Goal: Task Accomplishment & Management: Manage account settings

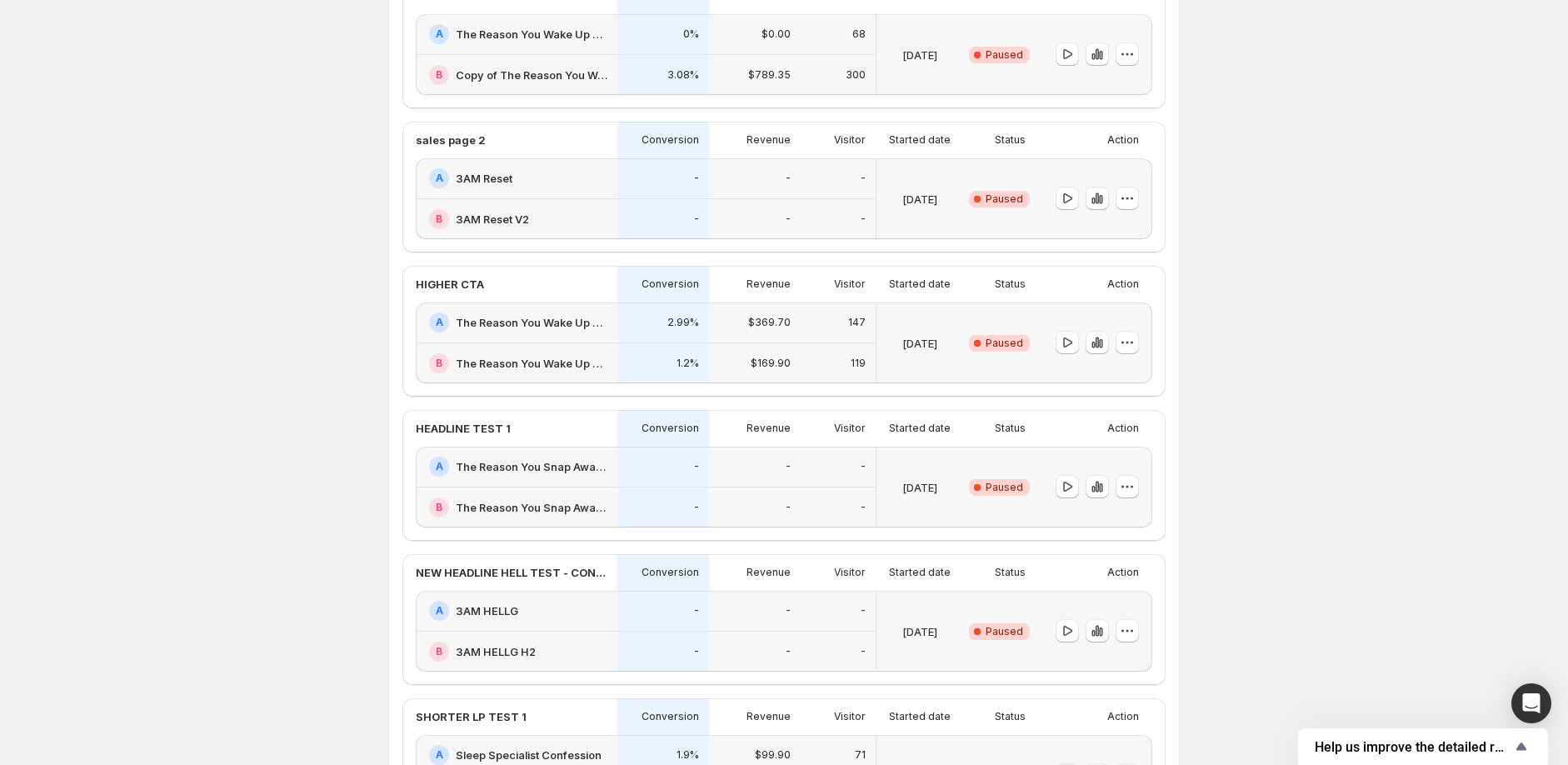
scroll to position [185, 0]
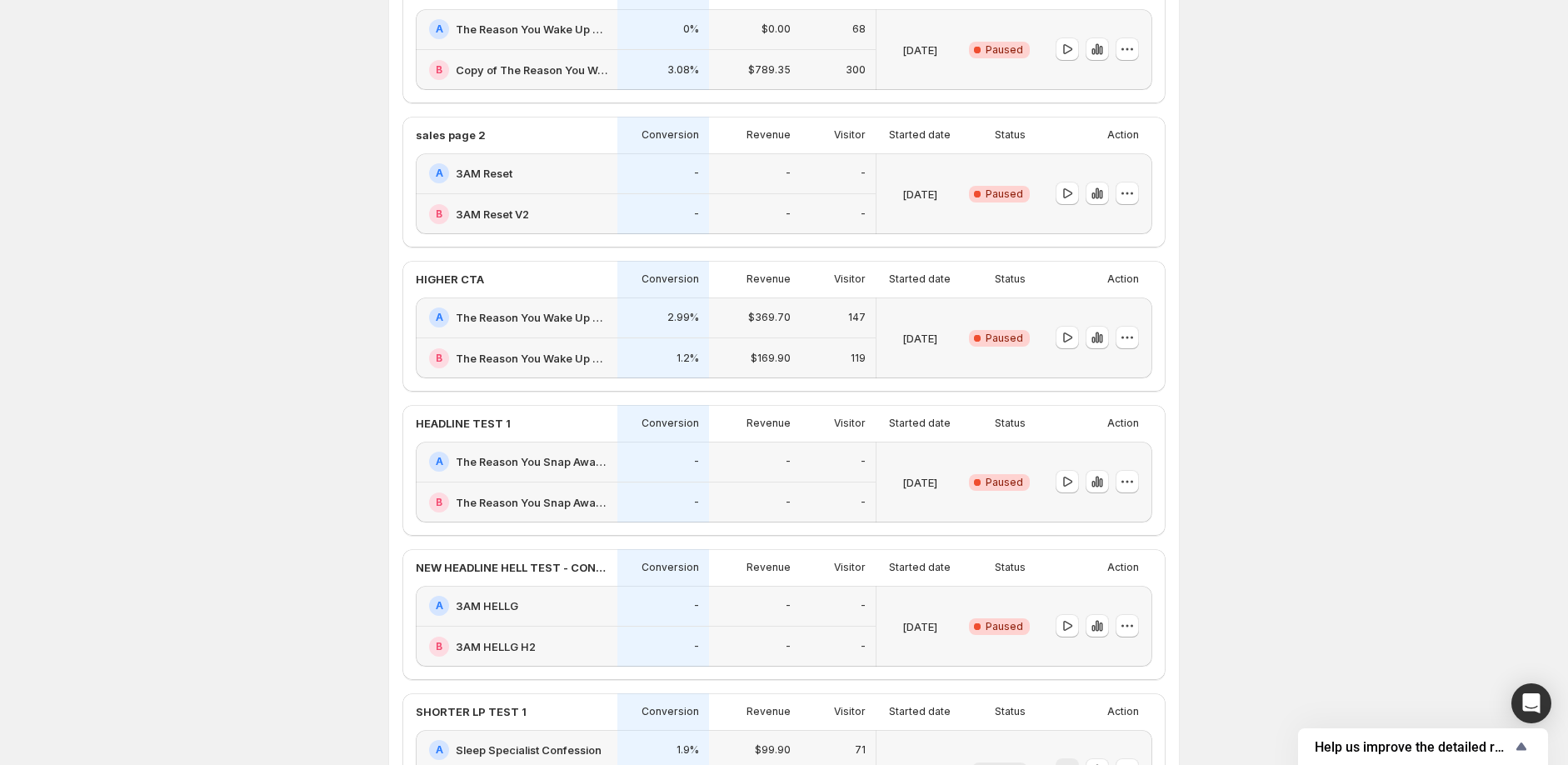
click at [546, 363] on h2 "The Reason You Wake Up at 3AM v3.1" at bounding box center [532, 358] width 151 height 17
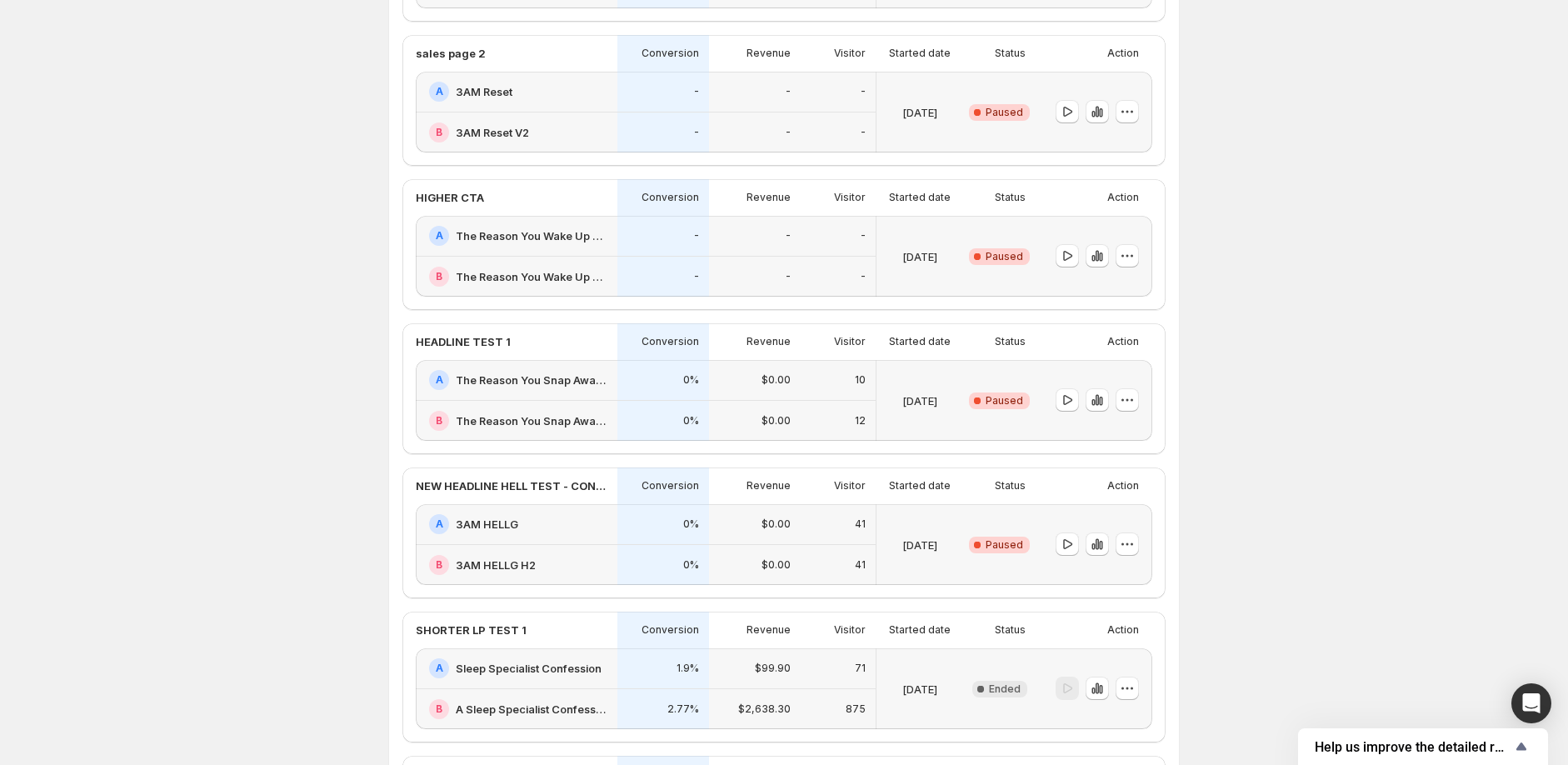
scroll to position [278, 0]
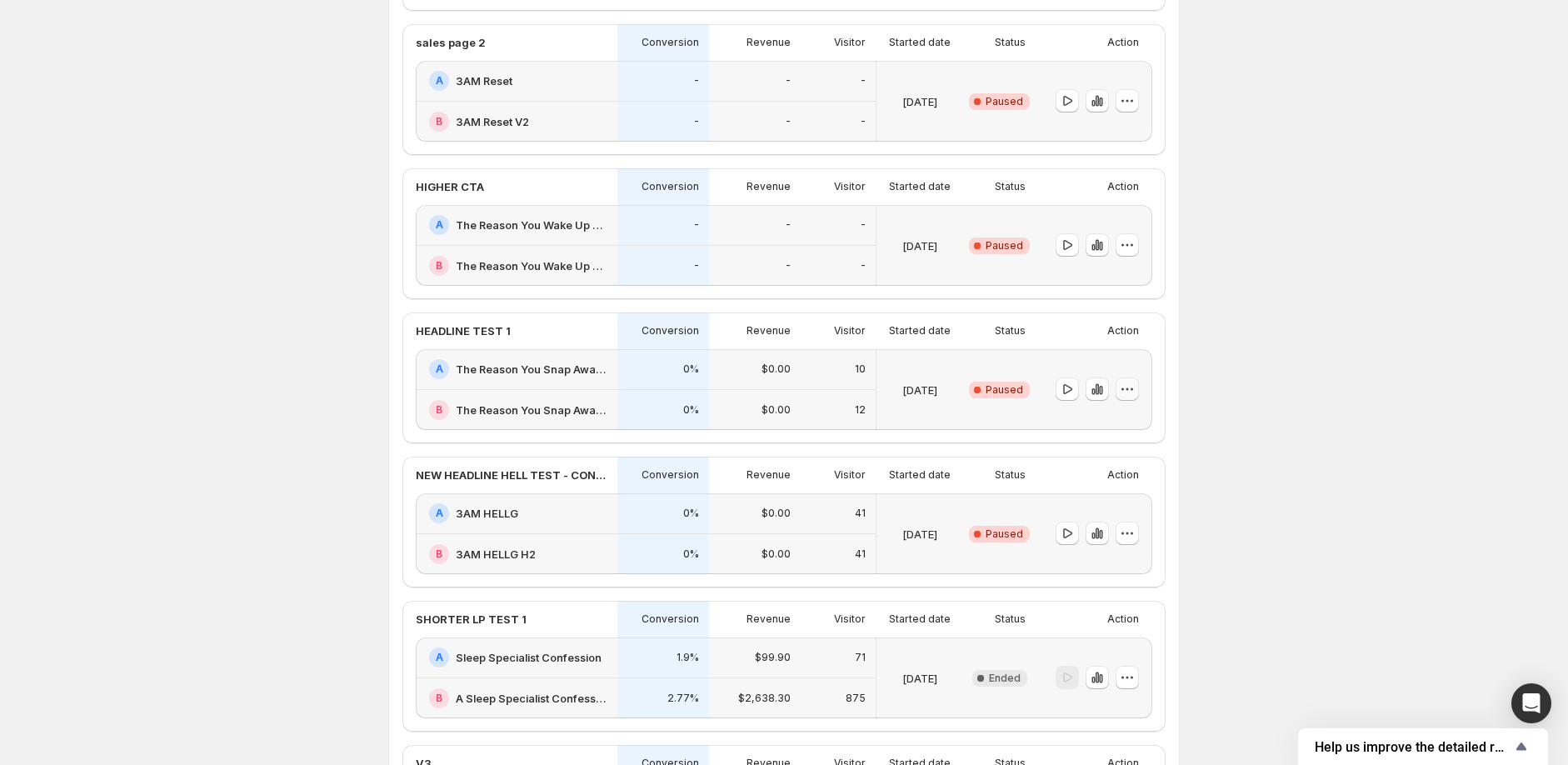
click at [1135, 390] on icon "button" at bounding box center [1127, 389] width 17 height 17
click at [1155, 500] on span "Delete" at bounding box center [1143, 508] width 81 height 17
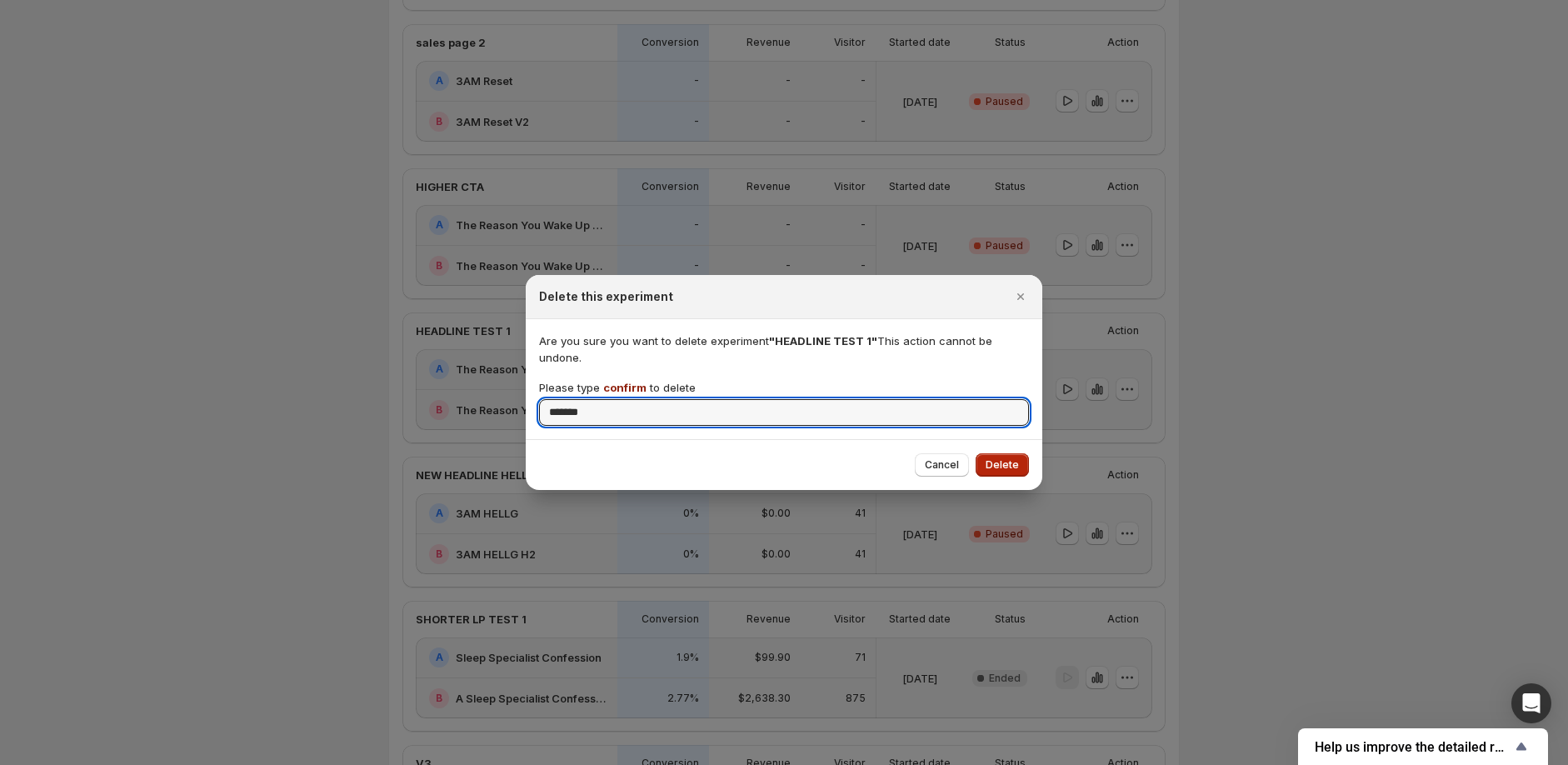
type input "*******"
click at [1023, 462] on button "Delete" at bounding box center [1002, 464] width 54 height 23
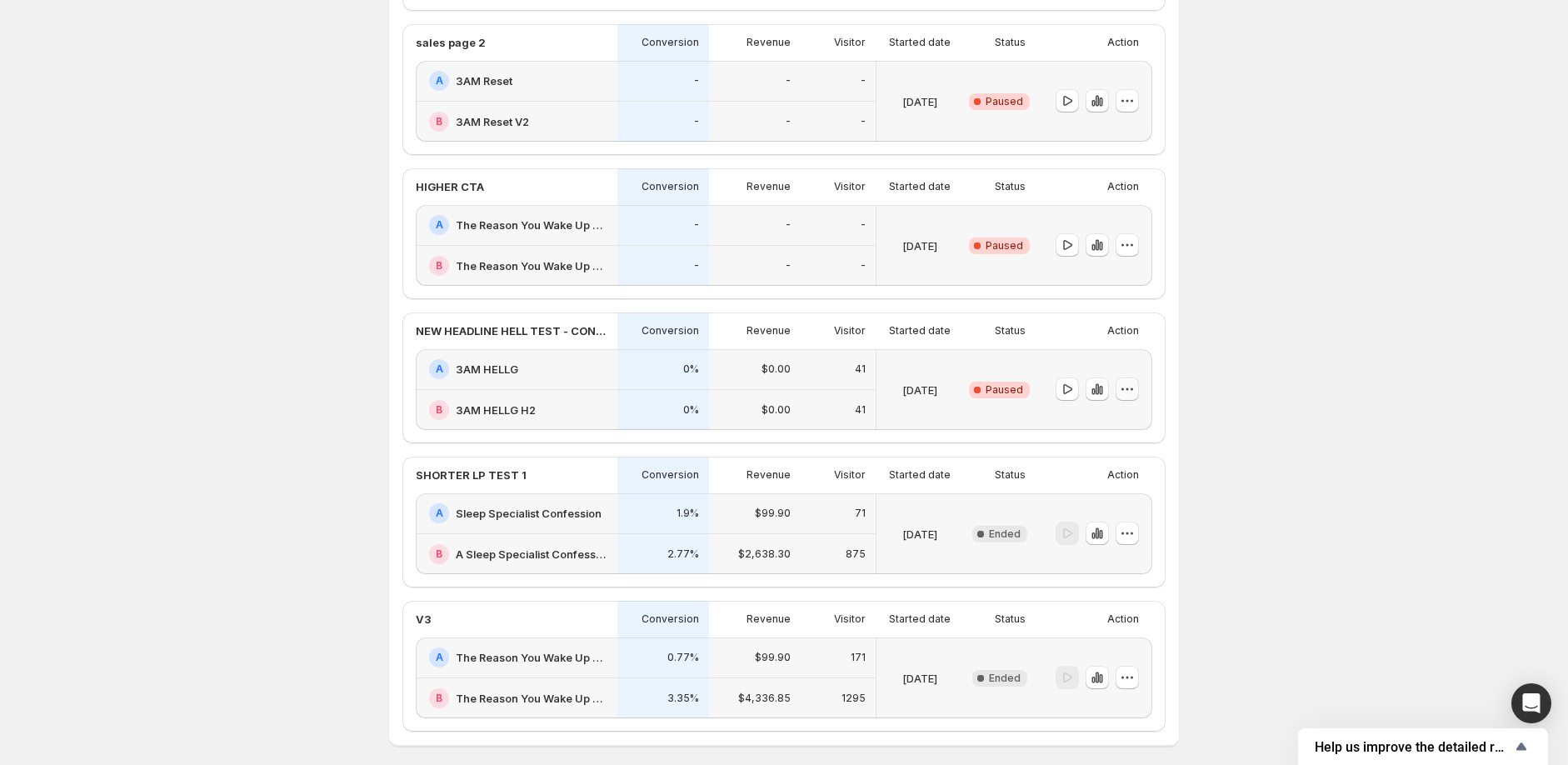
click at [1135, 382] on icon "button" at bounding box center [1127, 389] width 17 height 17
click at [1128, 501] on span "Delete" at bounding box center [1119, 508] width 33 height 13
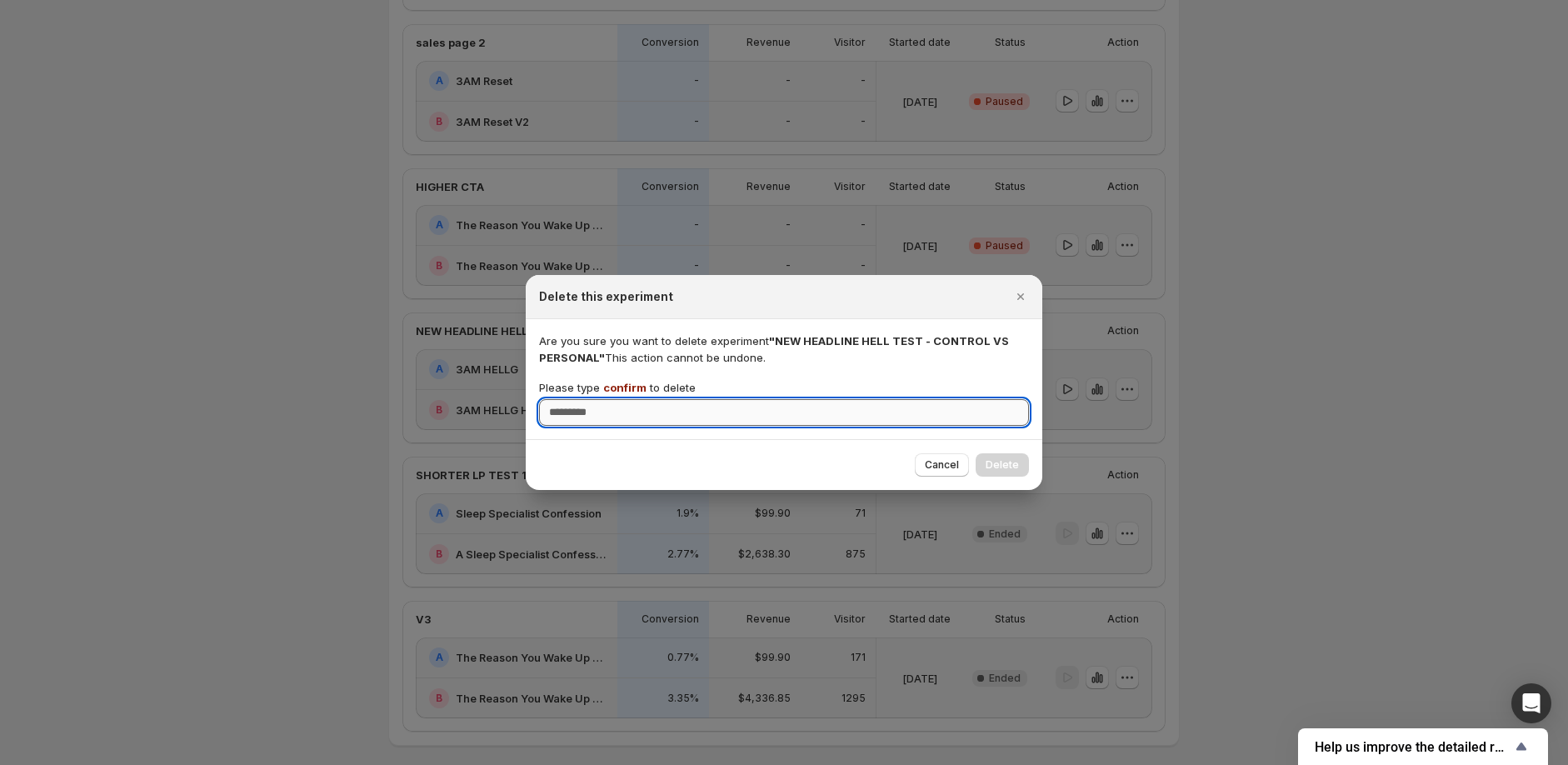
click at [815, 420] on input "Please type confirm to delete" at bounding box center [784, 412] width 490 height 27
type input "*******"
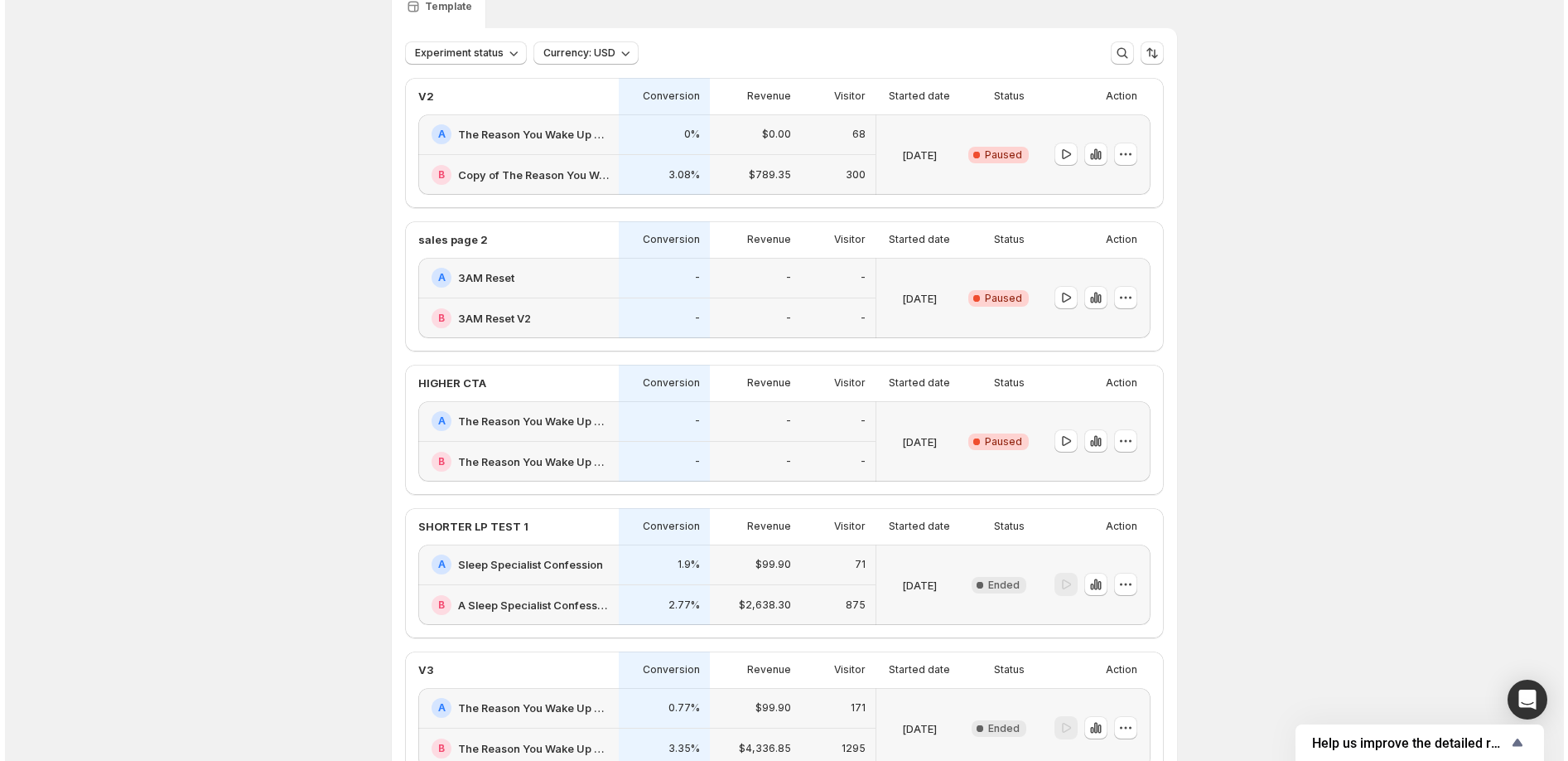
scroll to position [0, 0]
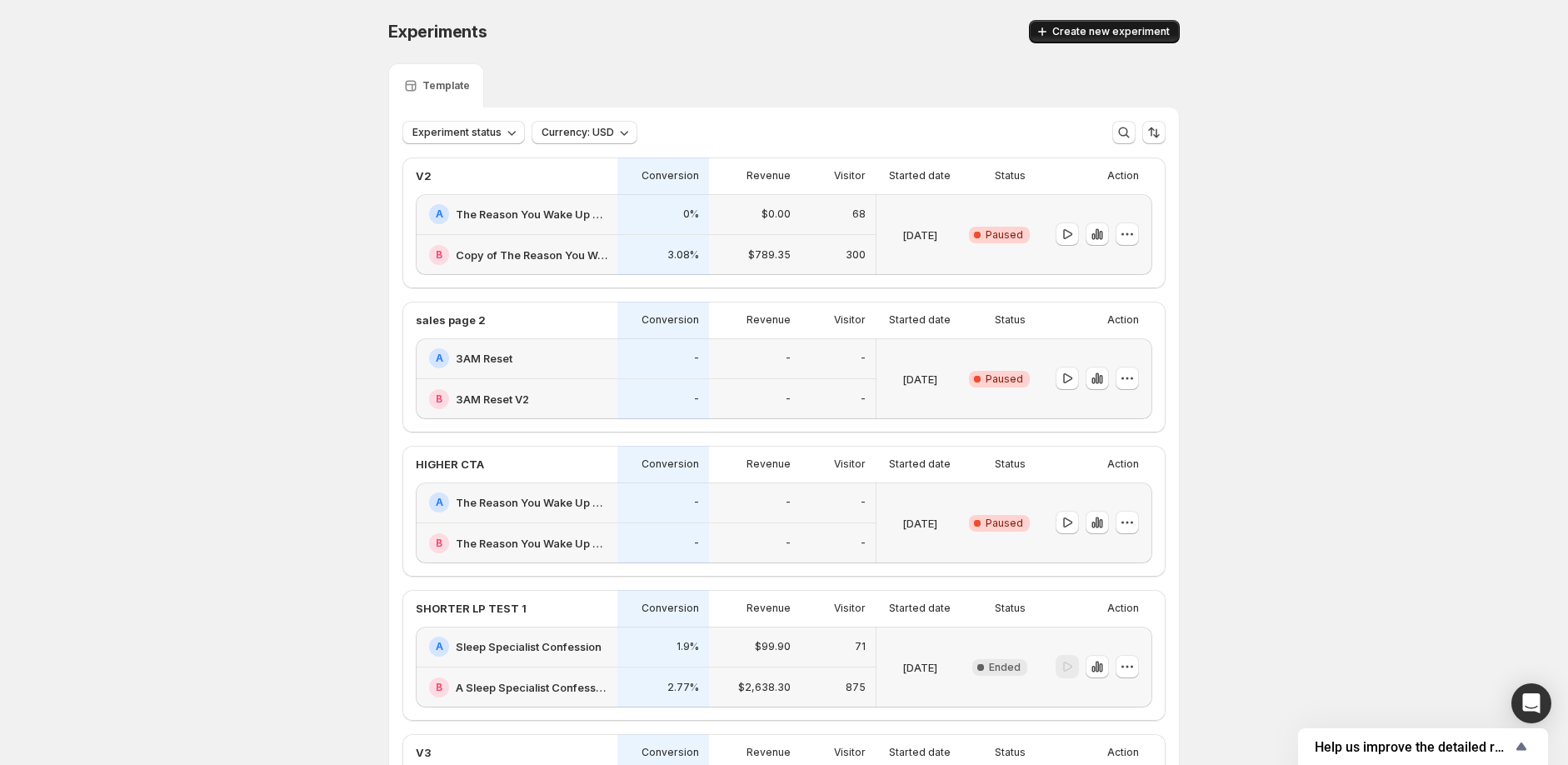
click at [1070, 28] on span "Create new experiment" at bounding box center [1110, 31] width 117 height 13
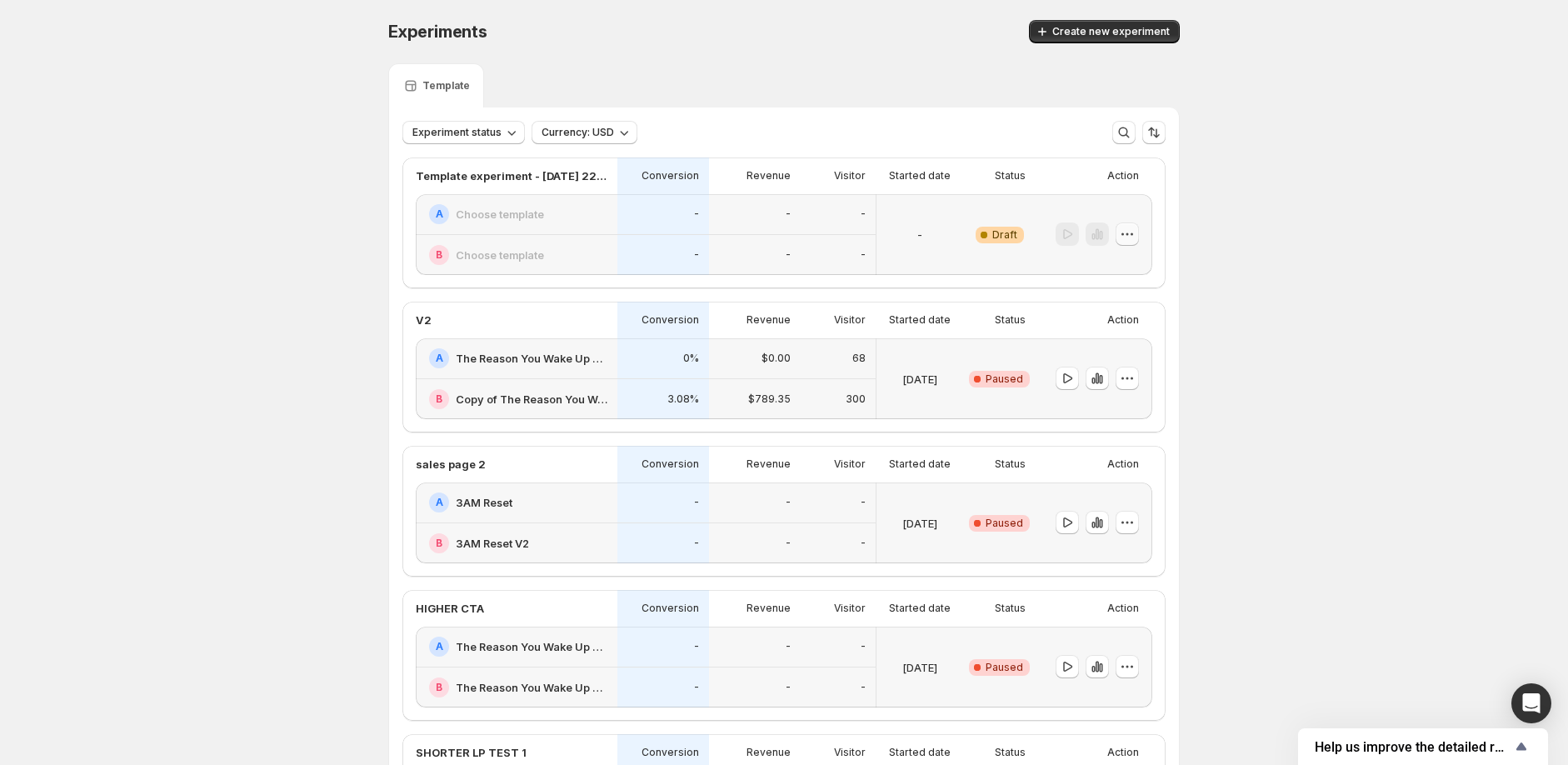
click at [1130, 233] on icon "button" at bounding box center [1127, 234] width 17 height 17
click at [1134, 269] on span "Edit" at bounding box center [1143, 269] width 81 height 17
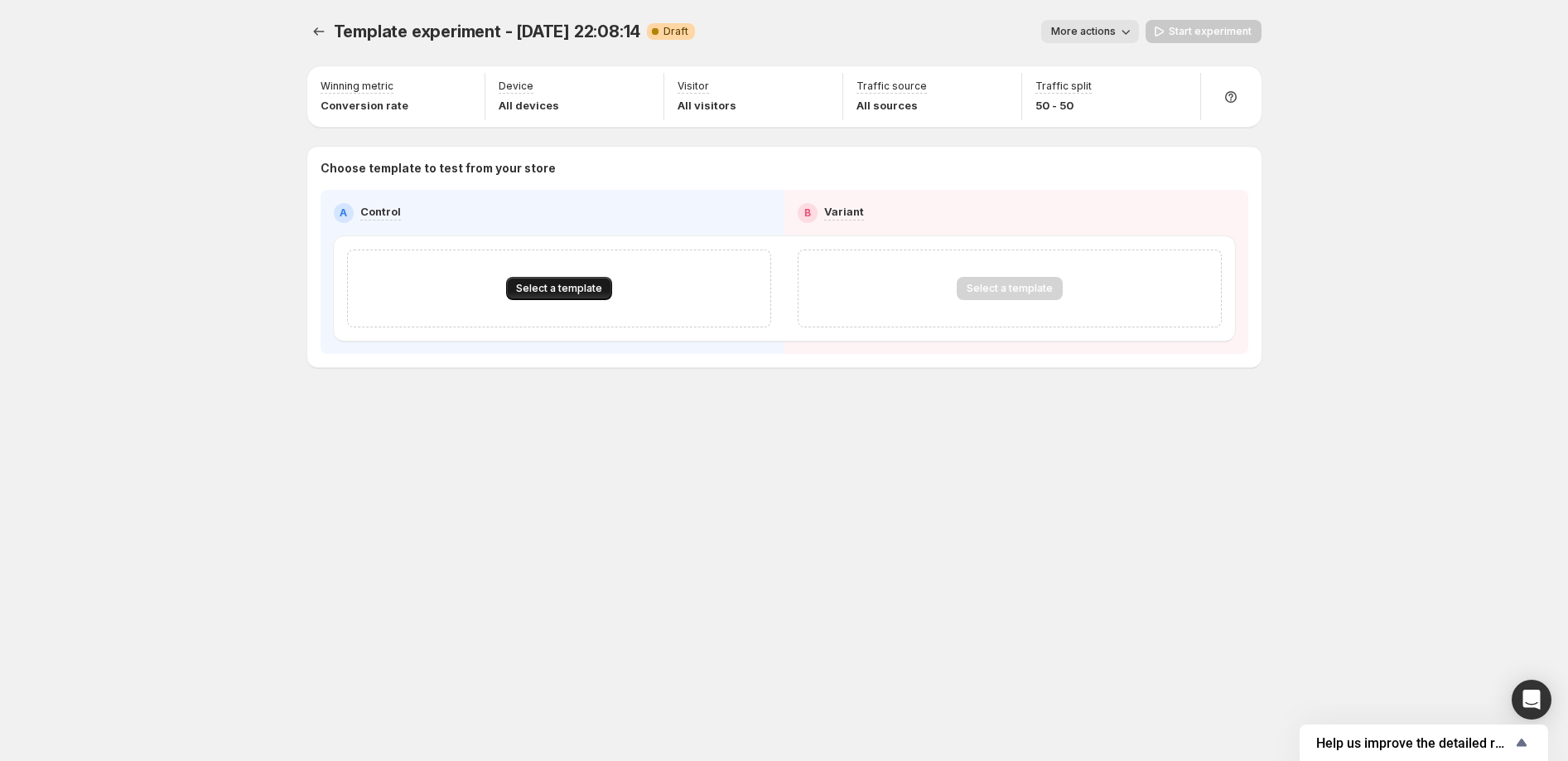
click at [595, 285] on span "Select a template" at bounding box center [559, 288] width 86 height 13
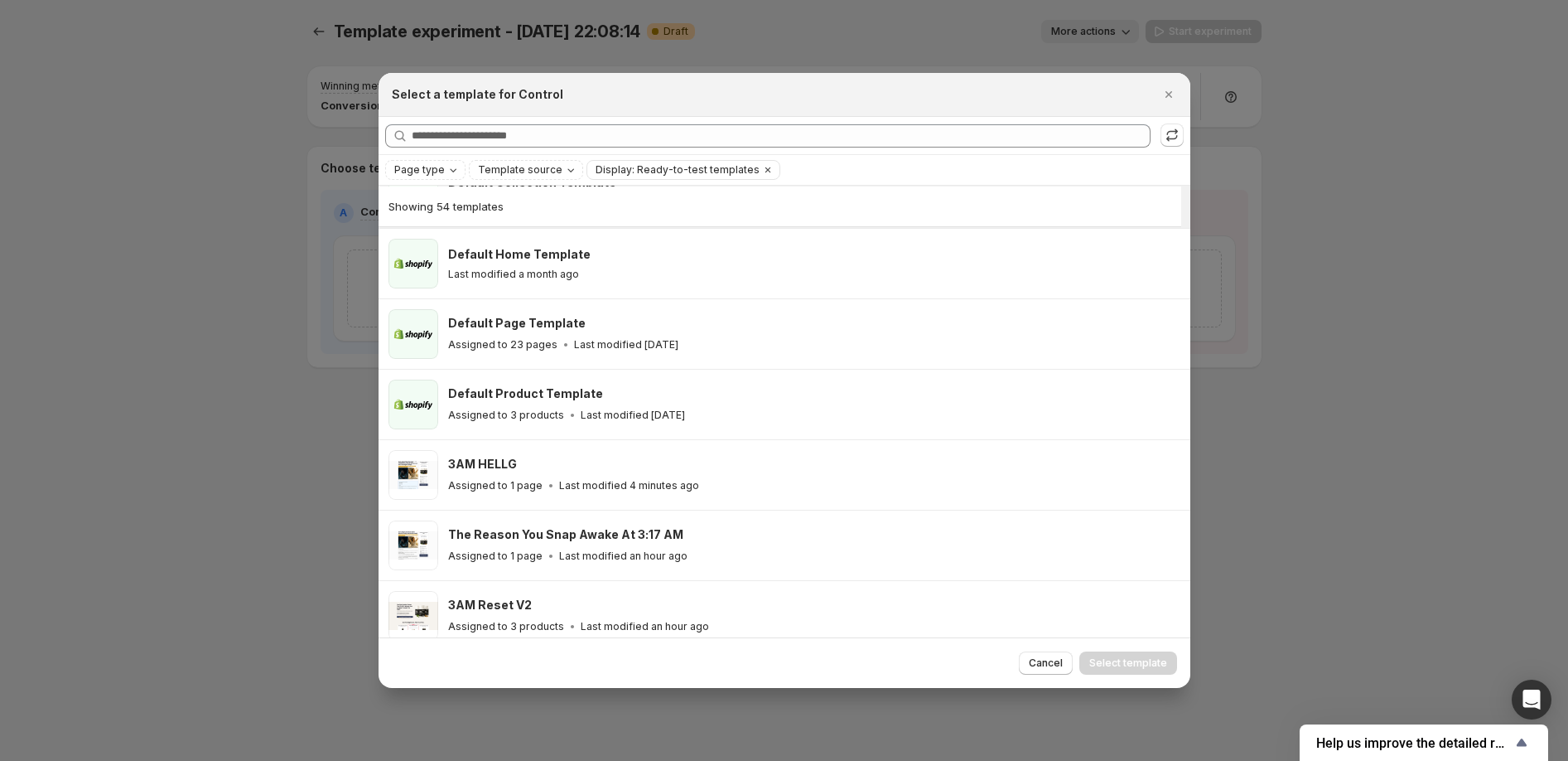
scroll to position [131, 0]
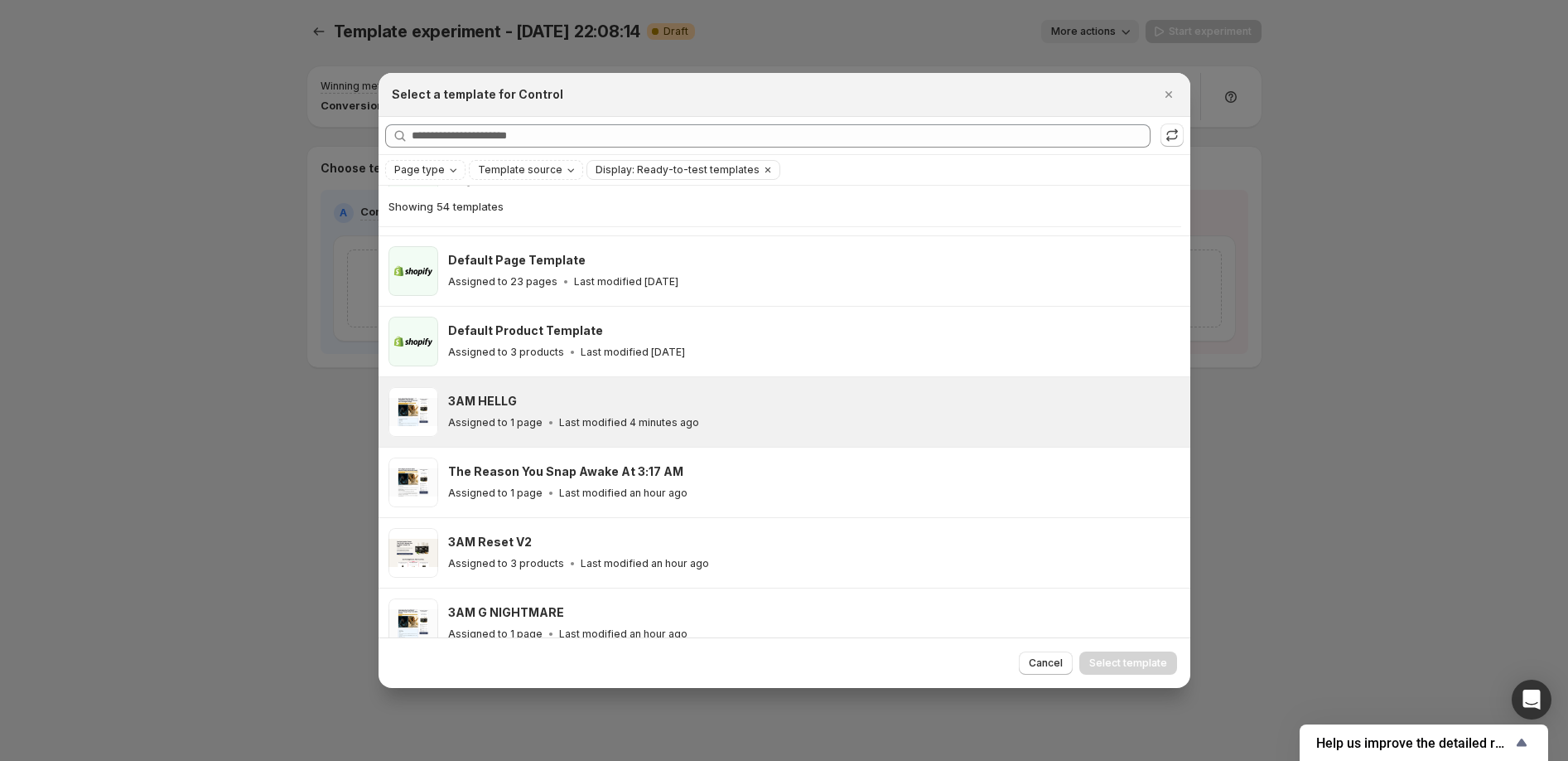
click at [783, 399] on div "3AM HELLG" at bounding box center [811, 401] width 728 height 17
click at [1153, 661] on span "Select template" at bounding box center [1128, 663] width 78 height 13
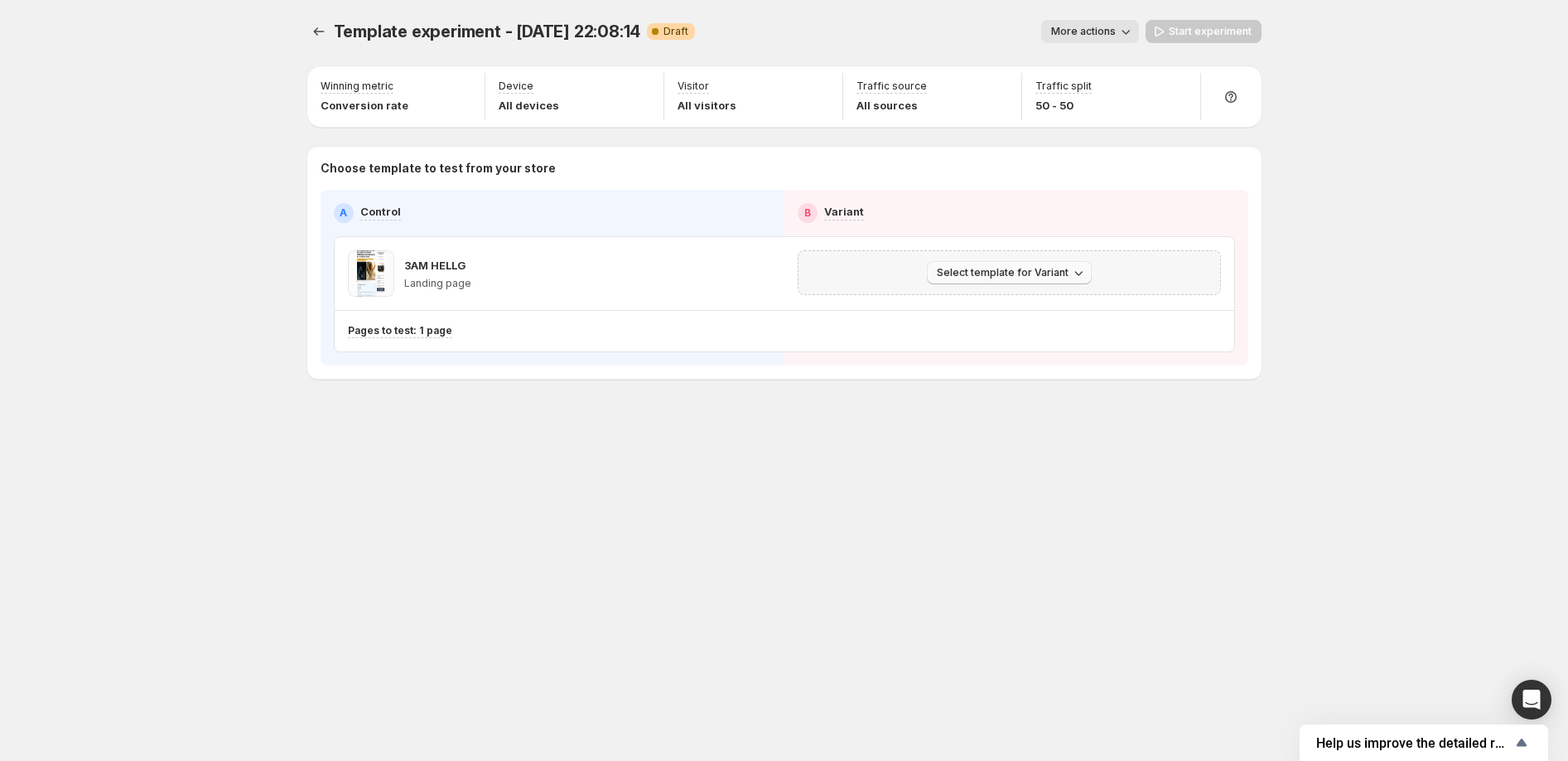
click at [1011, 272] on span "Select template for Variant" at bounding box center [1003, 273] width 132 height 13
click at [1000, 328] on span "Create Variant based on Control" at bounding box center [1011, 336] width 169 height 17
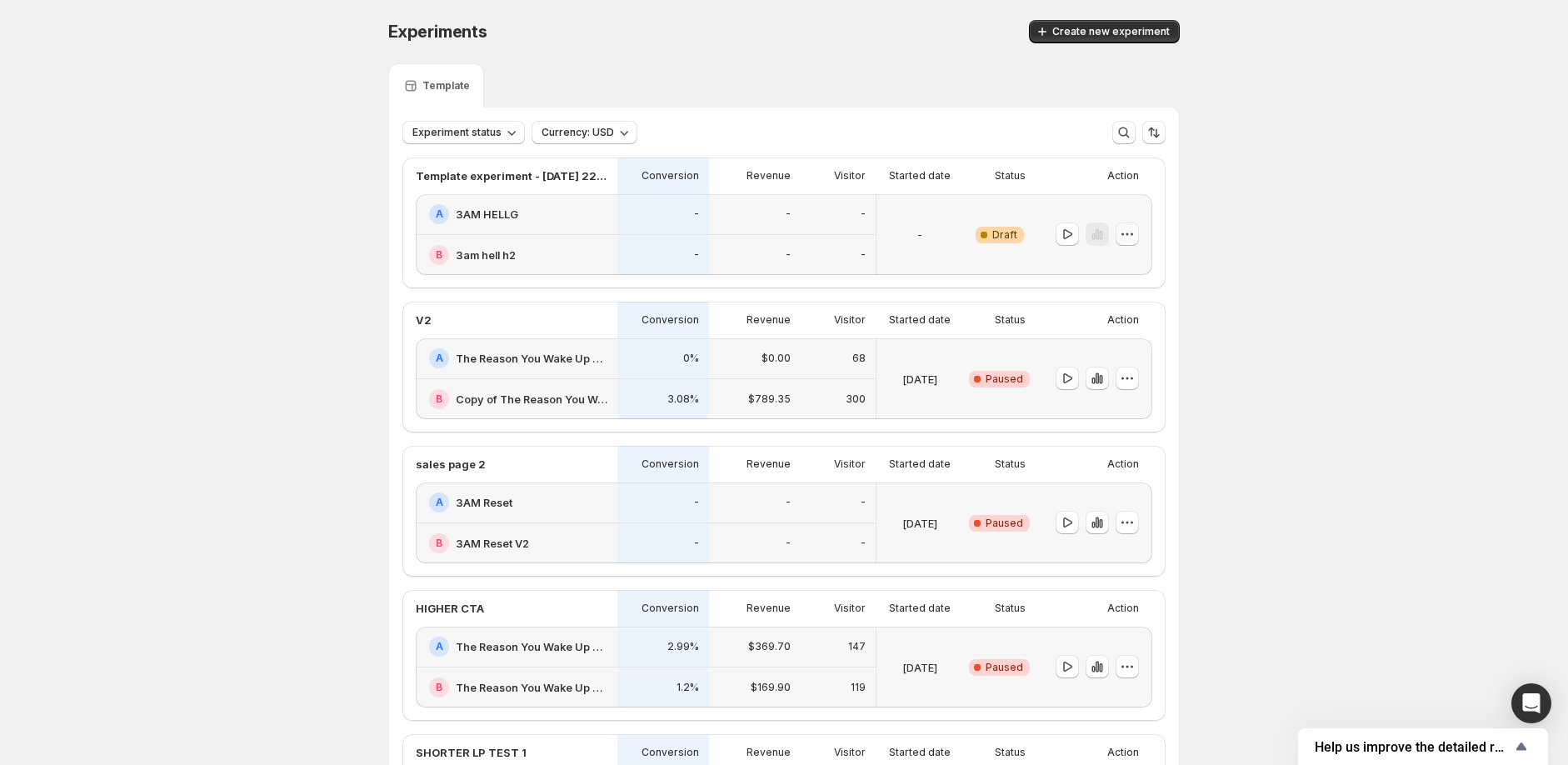
click at [1131, 235] on icon "button" at bounding box center [1127, 234] width 17 height 17
click at [1135, 288] on span "Rename" at bounding box center [1143, 296] width 81 height 17
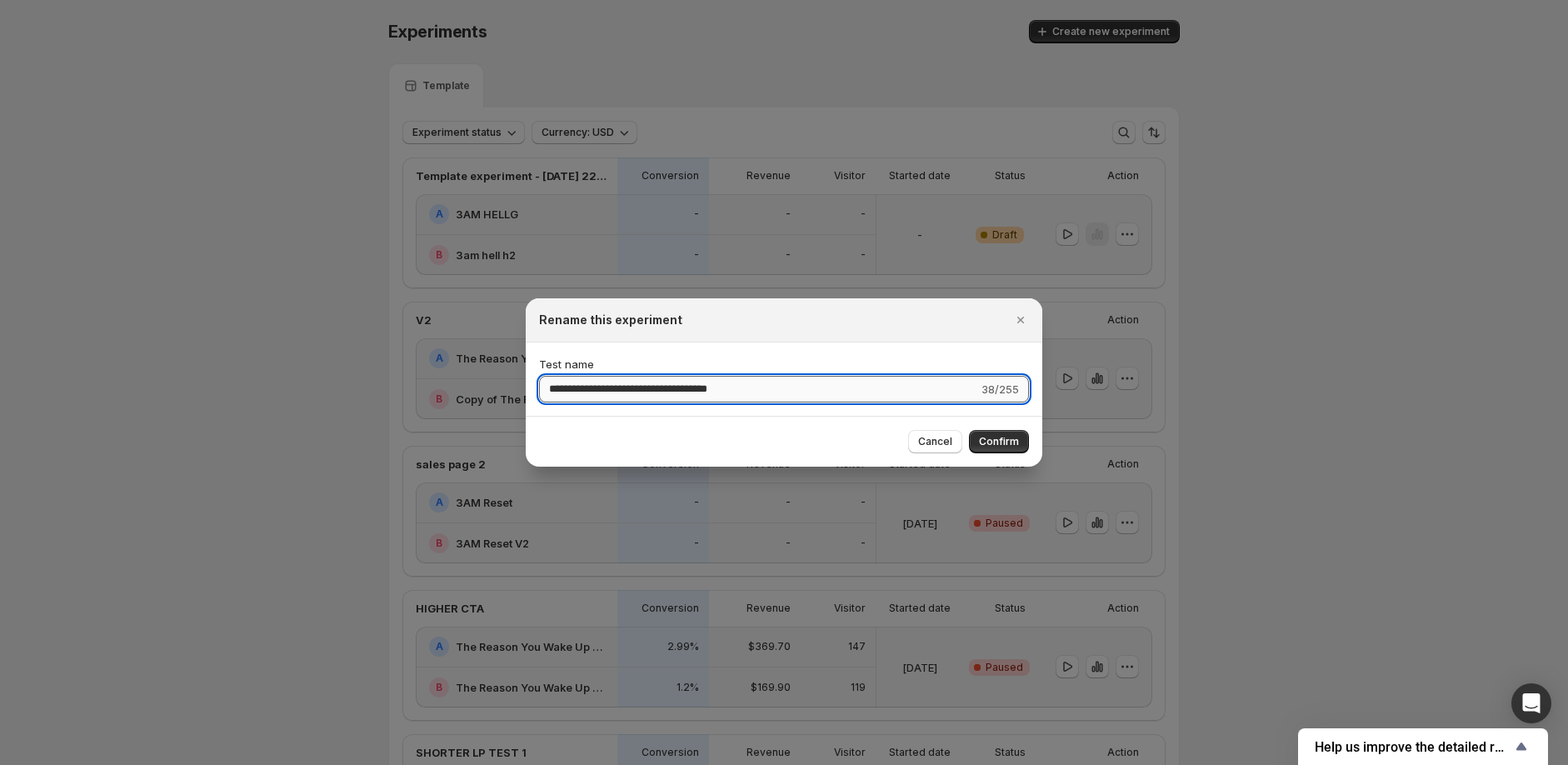
click at [803, 383] on input "**********" at bounding box center [759, 388] width 439 height 27
type input "**********"
click at [1023, 427] on div "Cancel Confirm" at bounding box center [784, 440] width 517 height 51
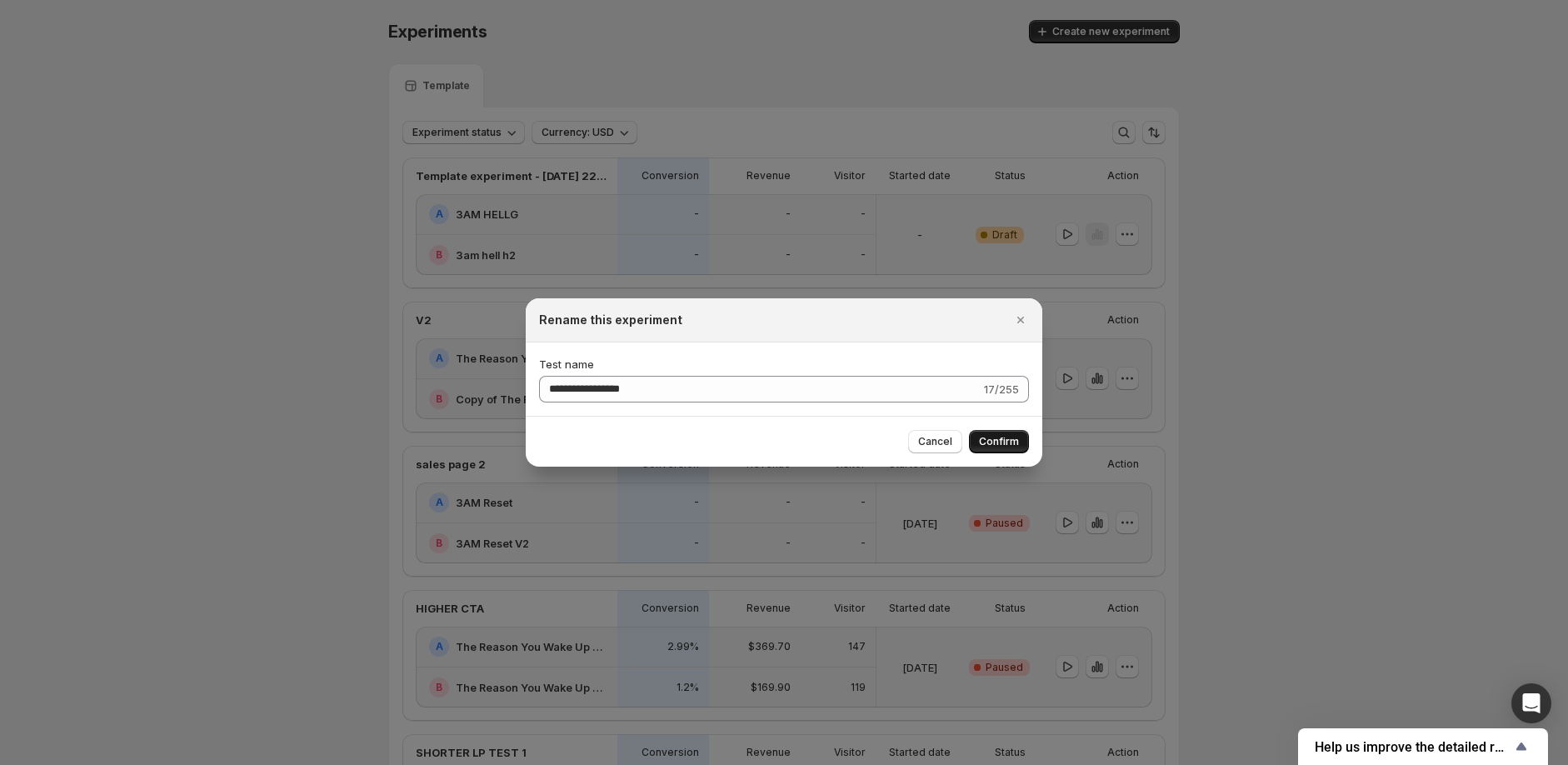
click at [1011, 448] on span "Confirm" at bounding box center [999, 441] width 40 height 13
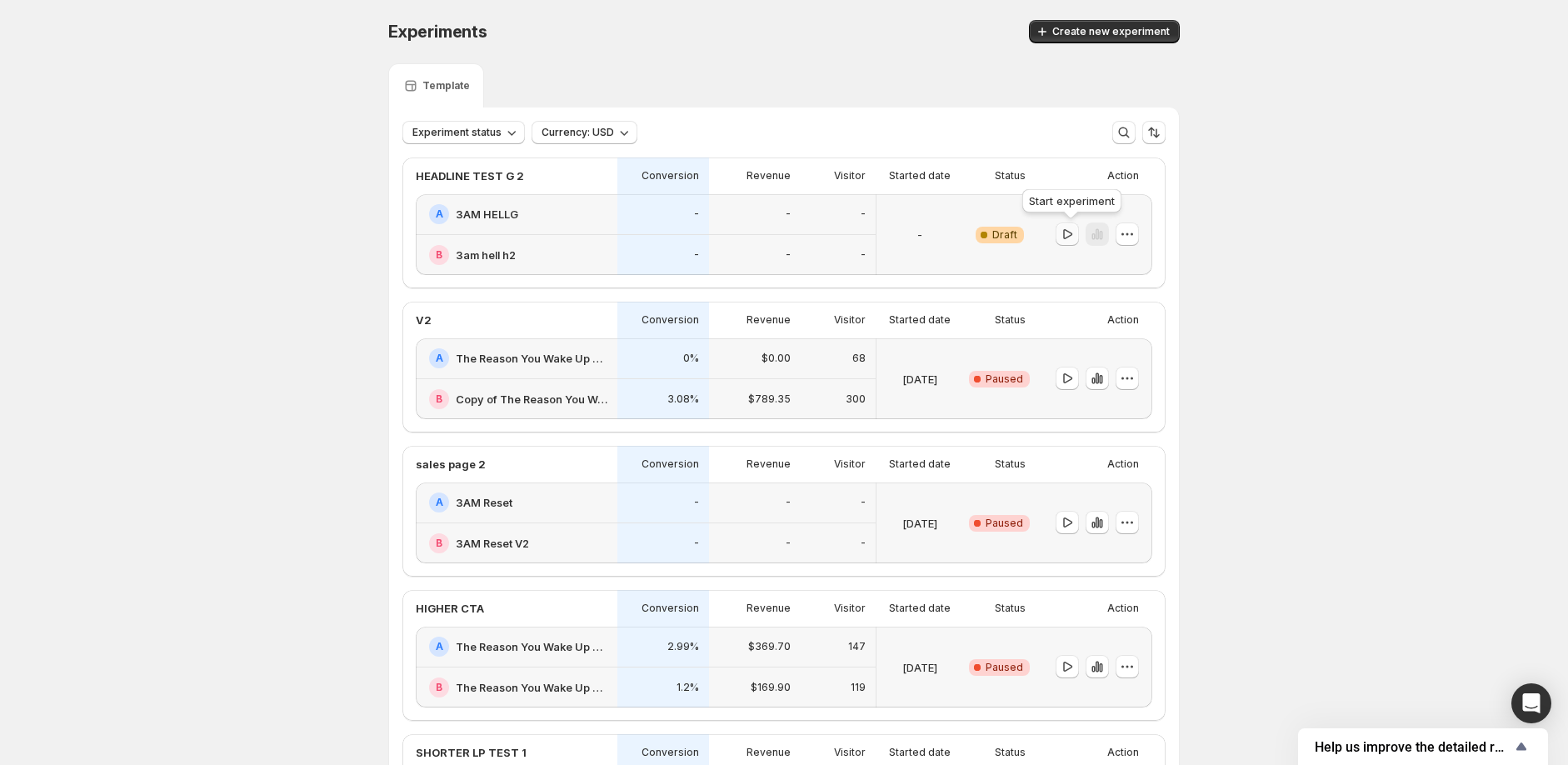
click at [1068, 235] on icon "button" at bounding box center [1068, 233] width 9 height 10
click at [1135, 227] on icon "button" at bounding box center [1127, 234] width 17 height 17
click at [1134, 267] on span "Edit" at bounding box center [1147, 269] width 174 height 17
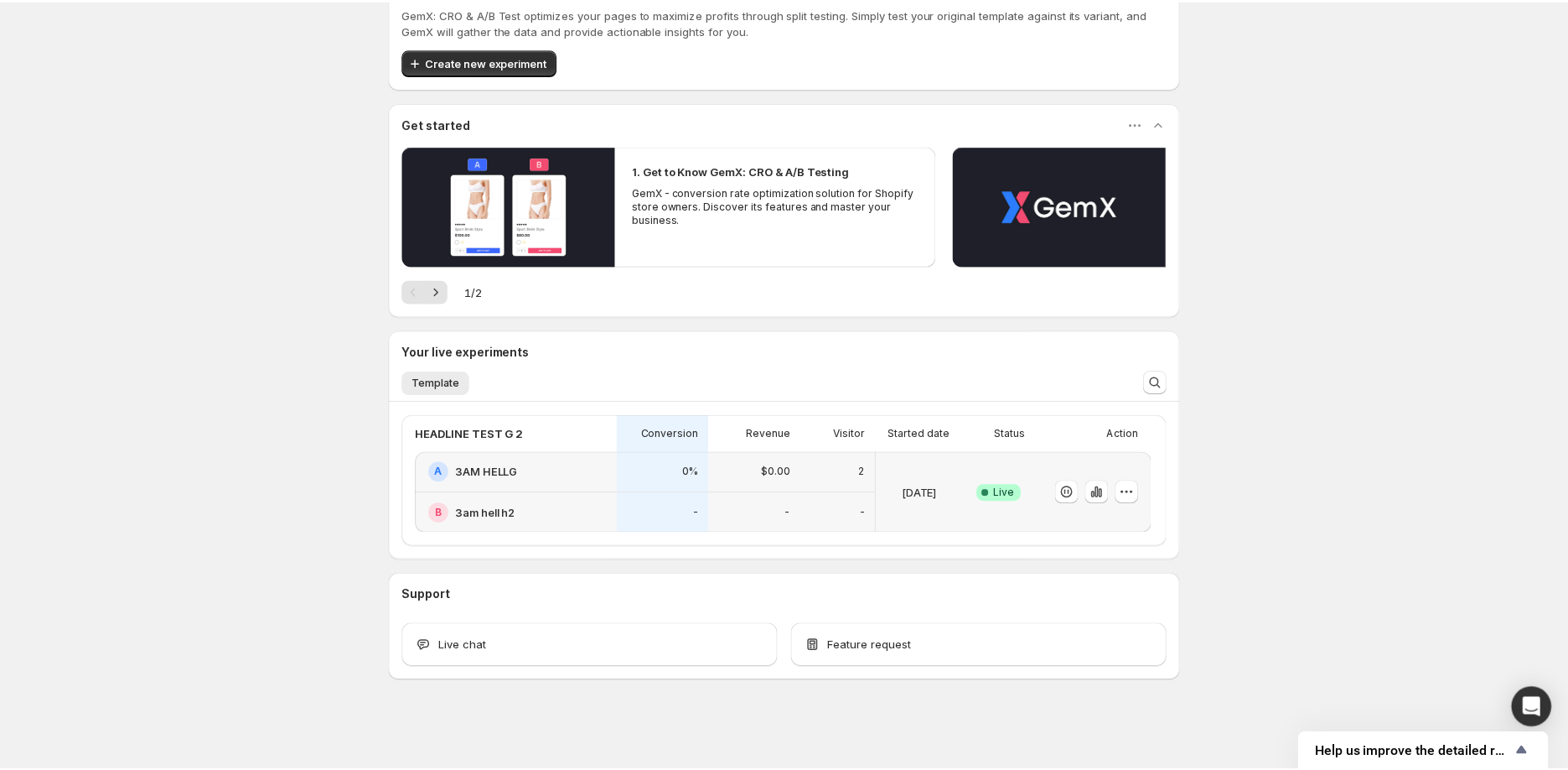
scroll to position [53, 0]
